Goal: Check status: Check status

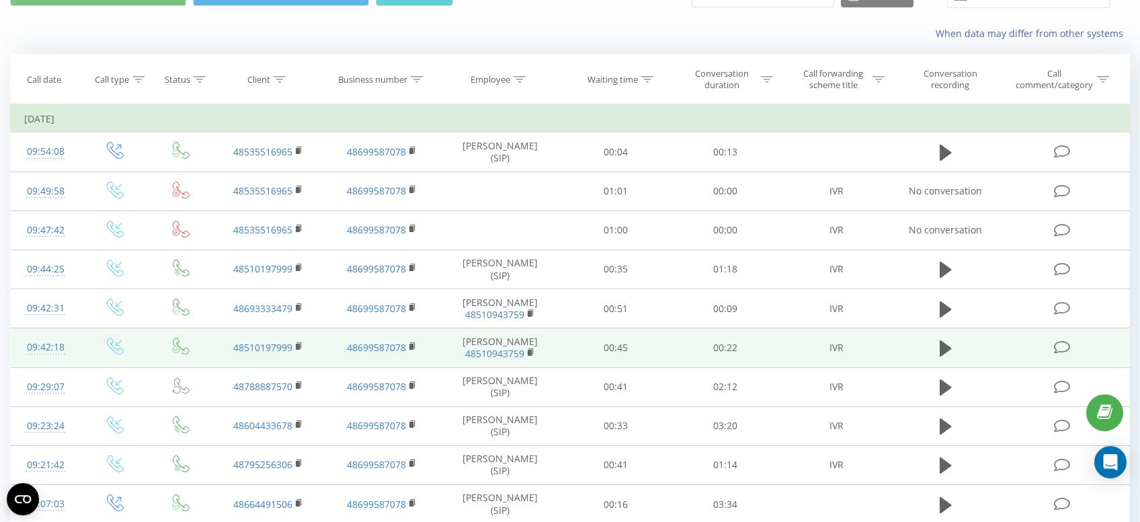
scroll to position [71, 0]
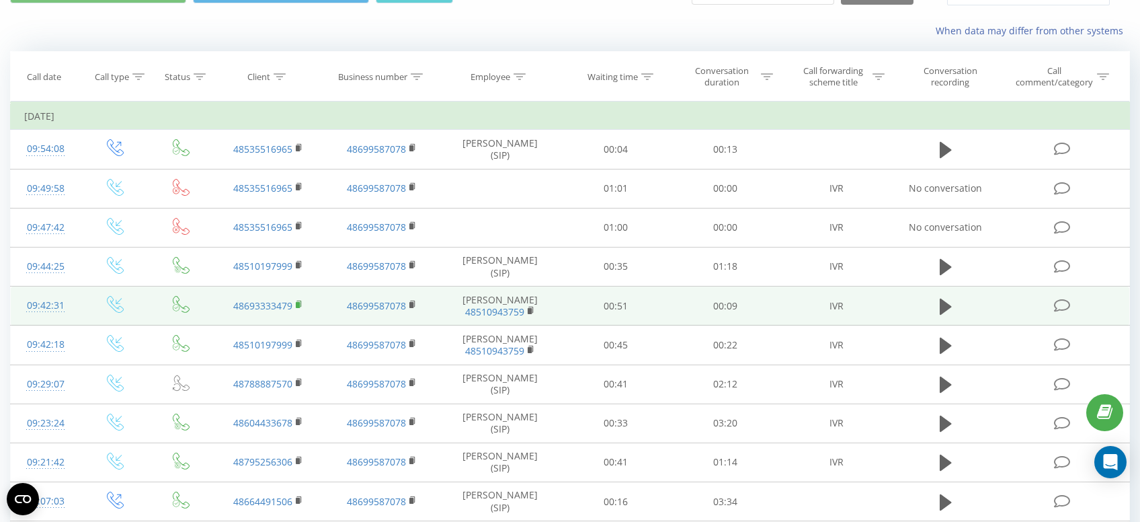
click at [298, 303] on rect at bounding box center [298, 305] width 4 height 6
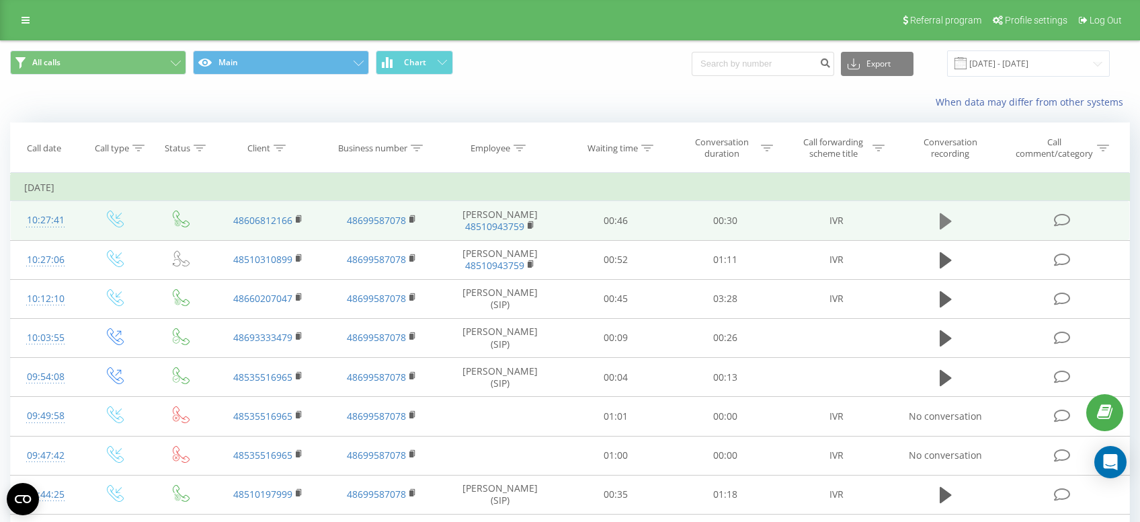
click at [948, 226] on icon at bounding box center [946, 221] width 12 height 19
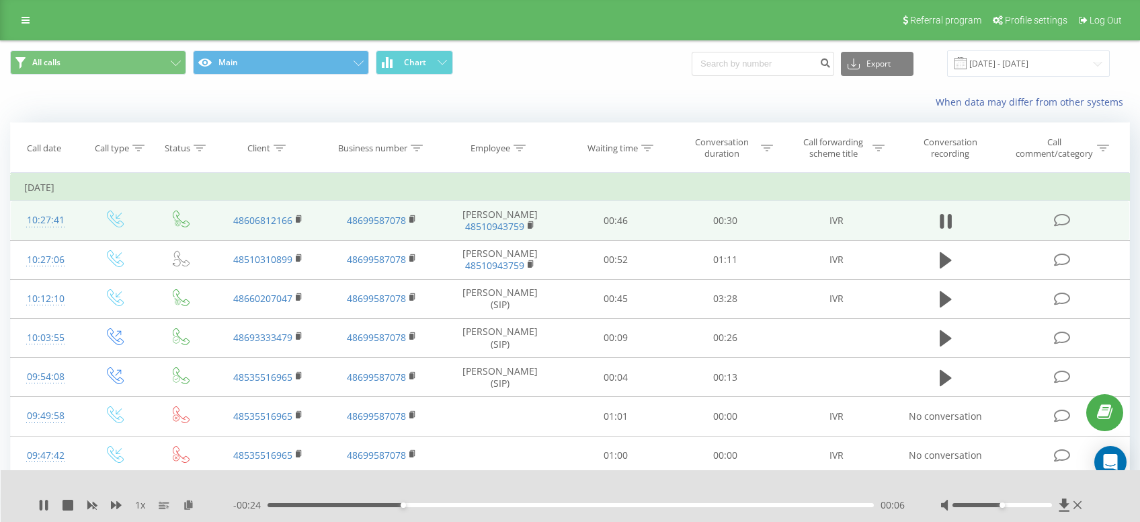
click at [948, 226] on icon at bounding box center [946, 221] width 12 height 19
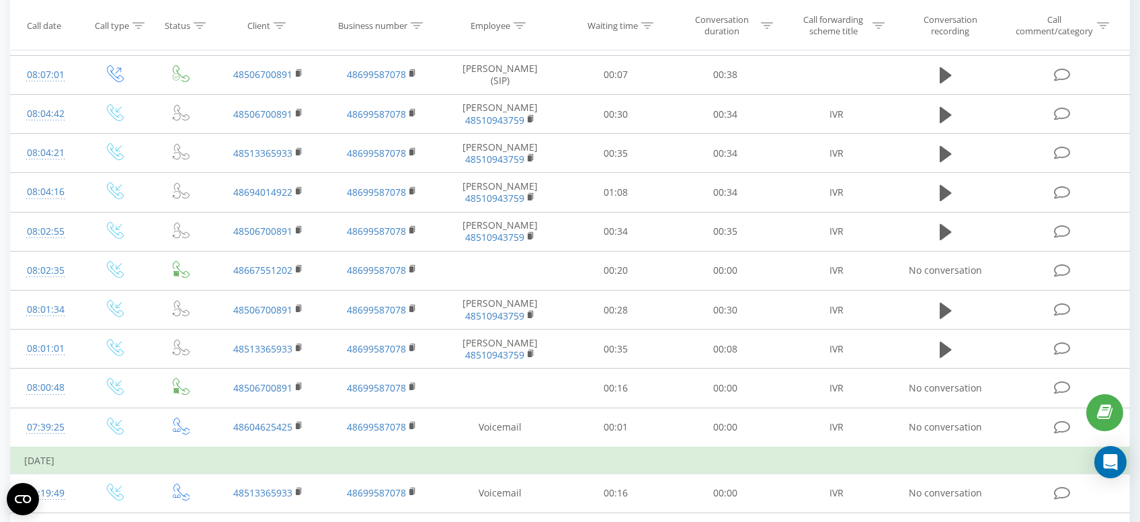
scroll to position [2066, 0]
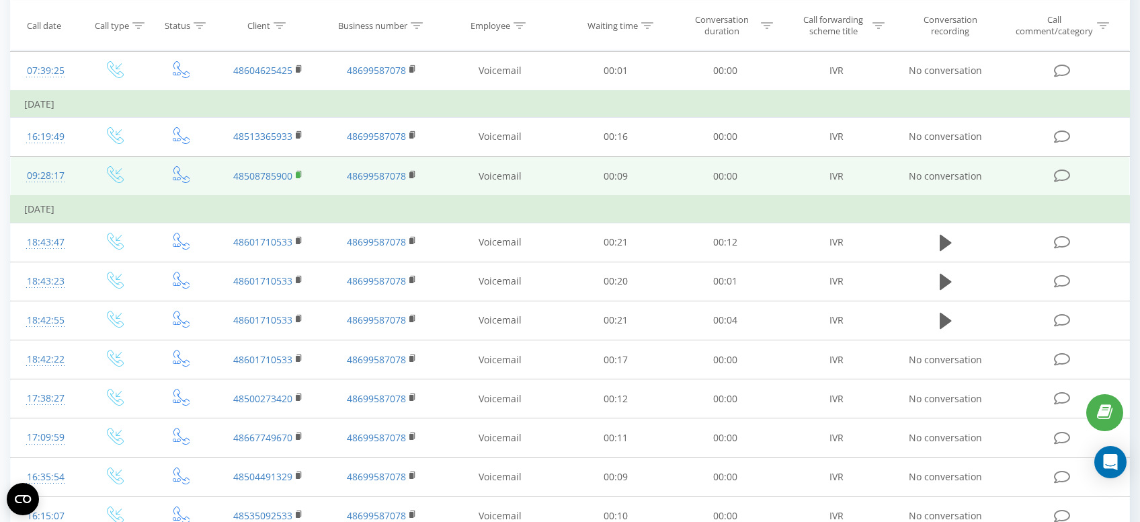
click at [299, 173] on rect at bounding box center [298, 175] width 4 height 6
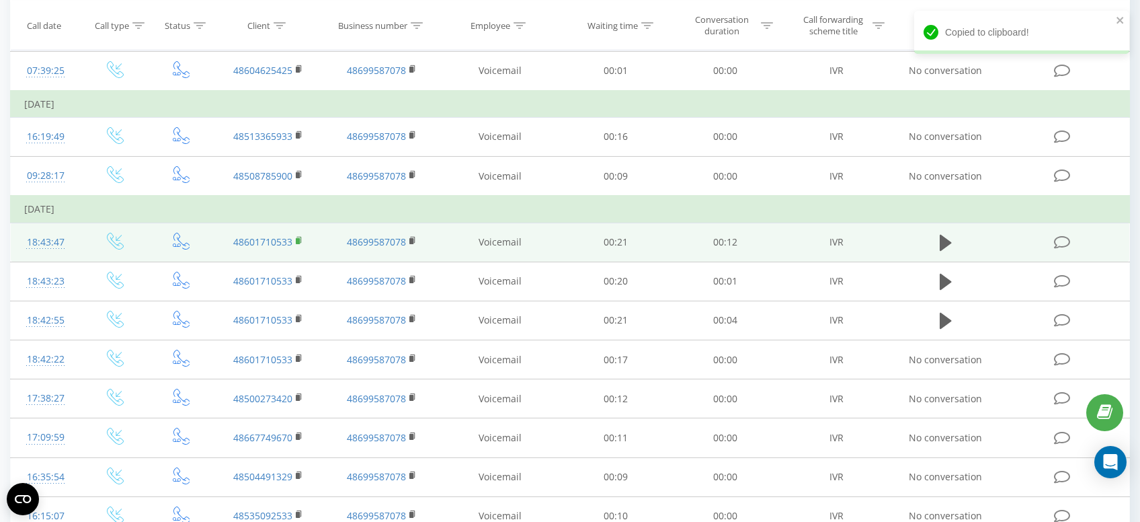
click at [298, 238] on rect at bounding box center [298, 241] width 4 height 6
drag, startPoint x: 300, startPoint y: 237, endPoint x: 317, endPoint y: 237, distance: 16.8
click at [300, 237] on icon at bounding box center [299, 240] width 7 height 9
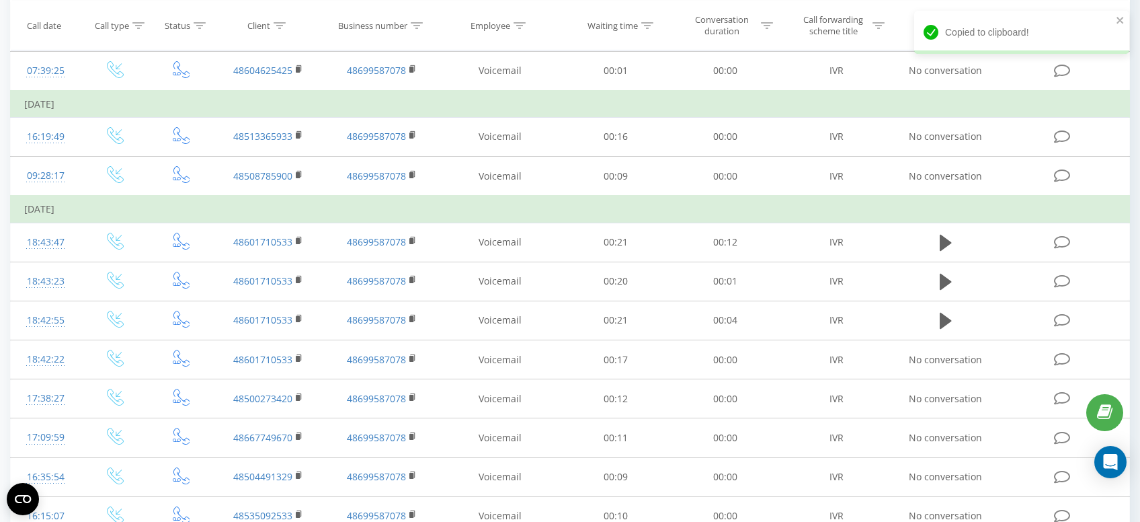
scroll to position [2137, 0]
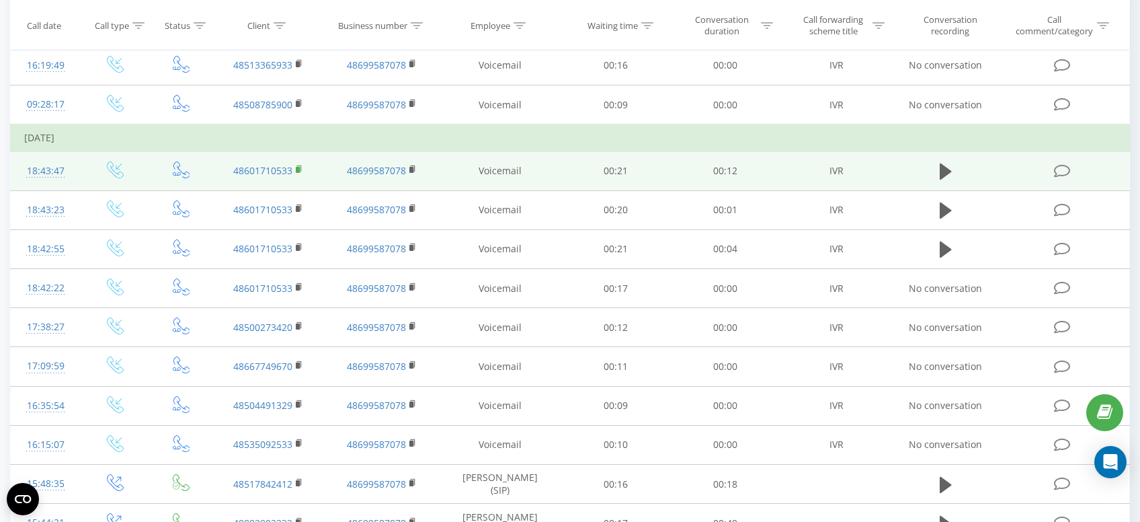
click at [298, 167] on rect at bounding box center [298, 170] width 4 height 6
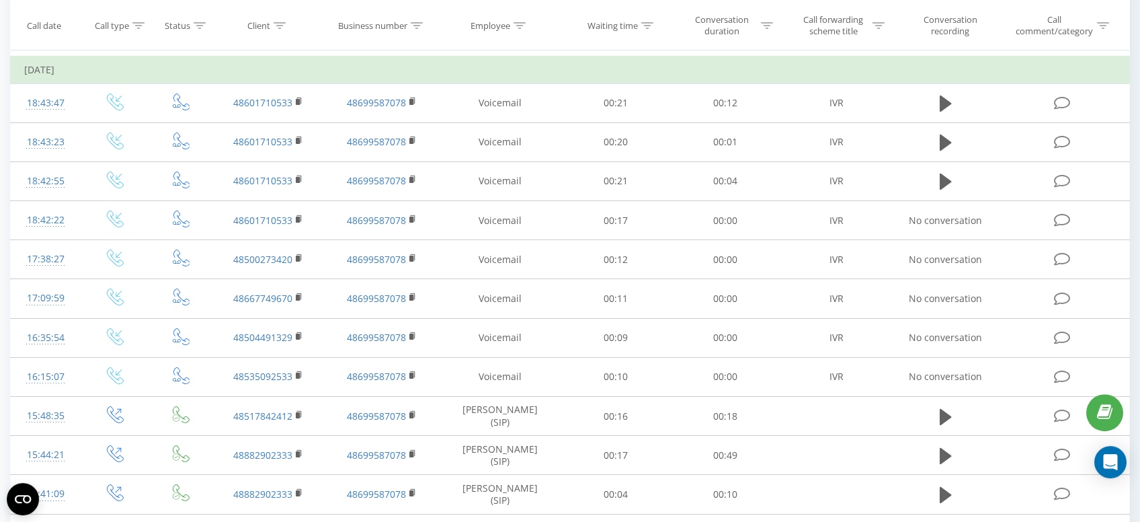
scroll to position [2208, 0]
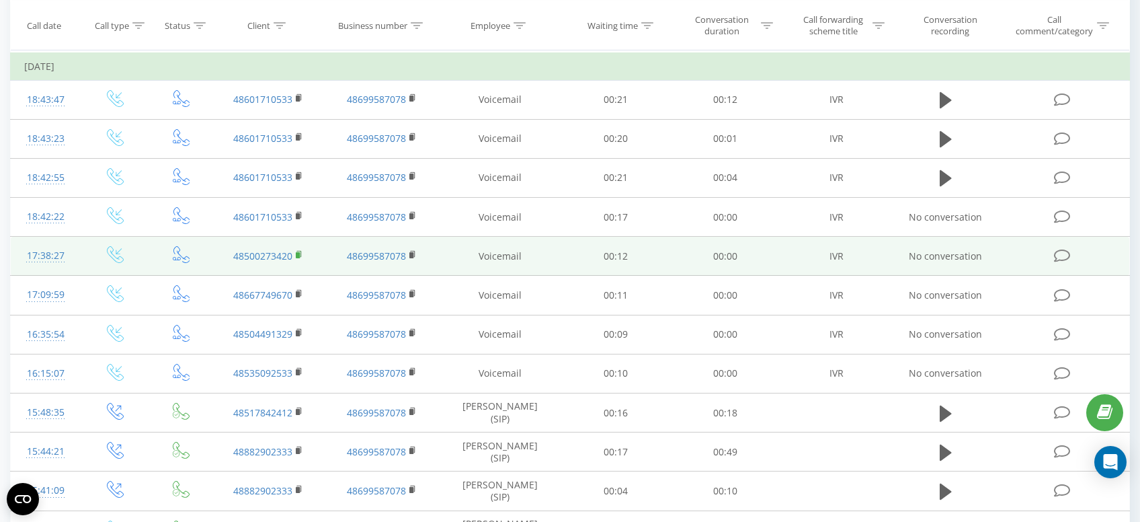
click at [298, 250] on icon at bounding box center [299, 254] width 7 height 9
click at [298, 252] on rect at bounding box center [298, 255] width 4 height 6
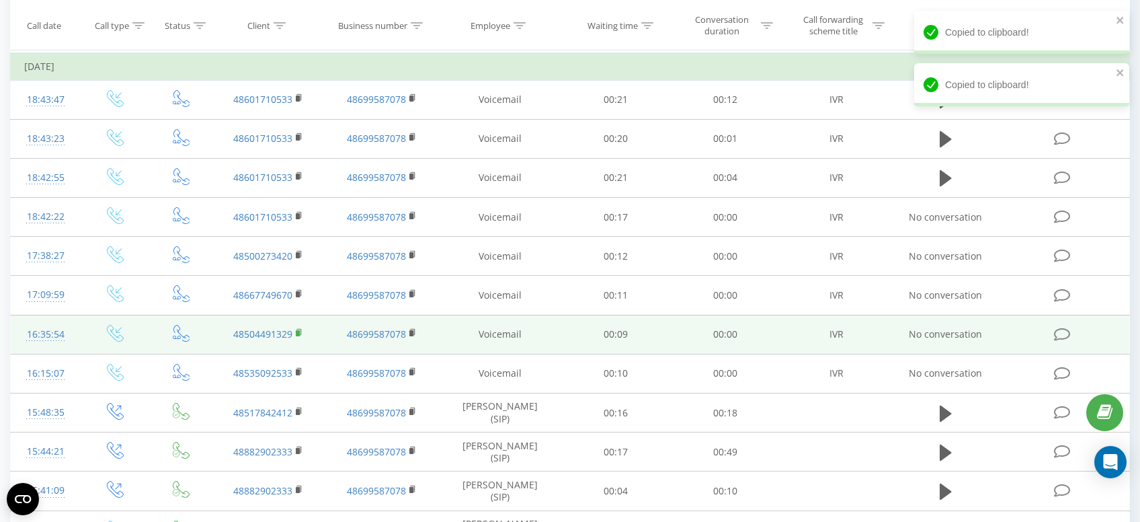
click at [298, 330] on rect at bounding box center [298, 333] width 4 height 6
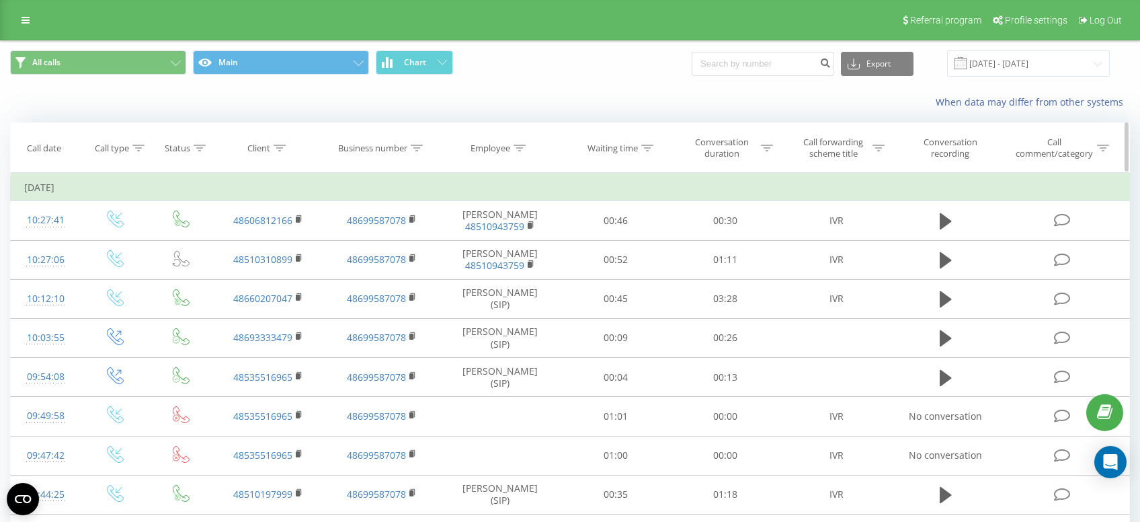
scroll to position [0, 0]
